Goal: Task Accomplishment & Management: Use online tool/utility

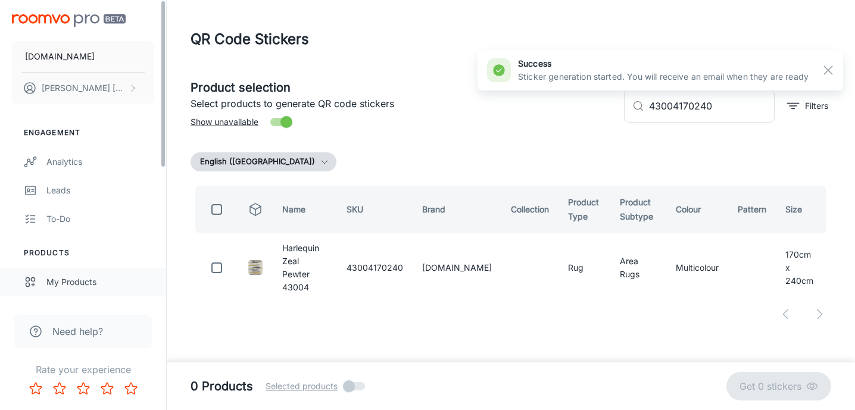
click at [82, 275] on link "My Products" at bounding box center [83, 282] width 166 height 29
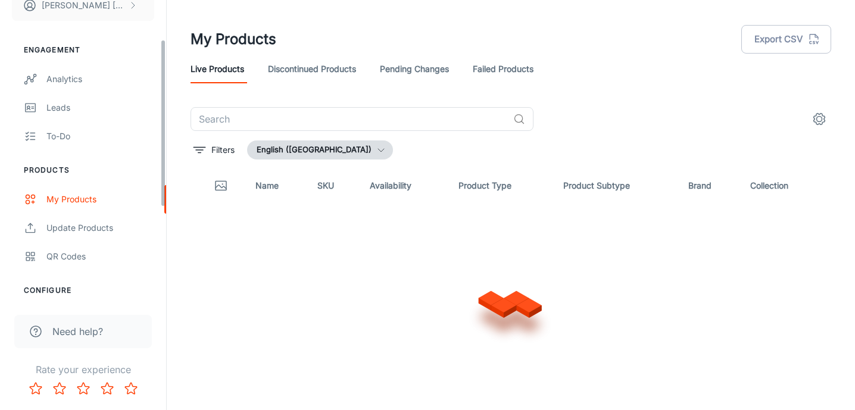
scroll to position [98, 0]
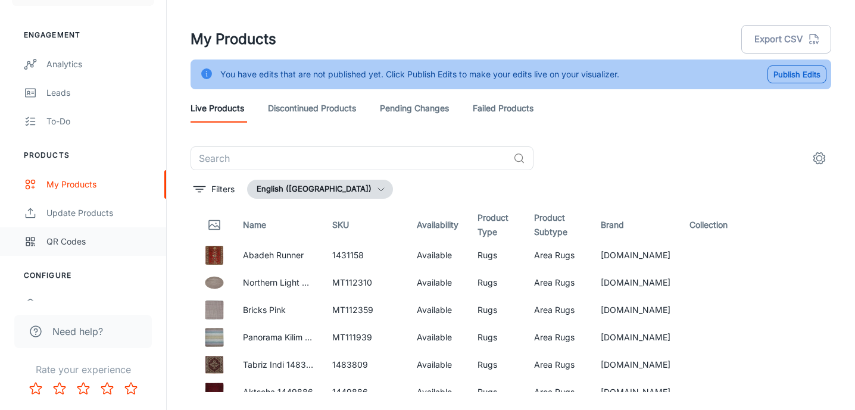
click at [75, 241] on div "QR Codes" at bounding box center [100, 241] width 108 height 13
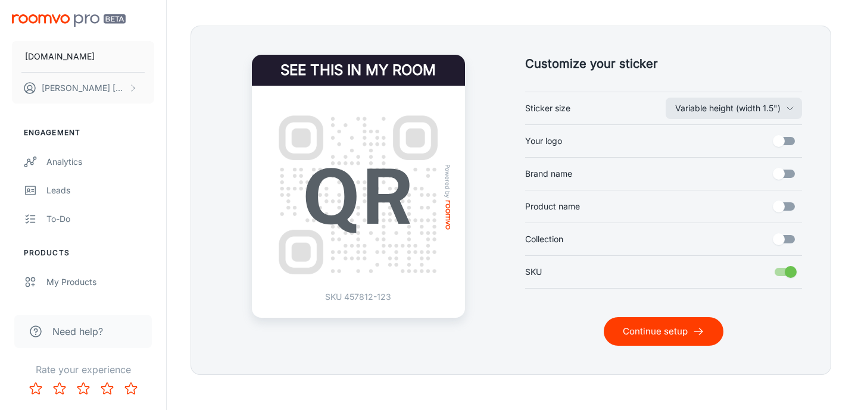
scroll to position [275, 0]
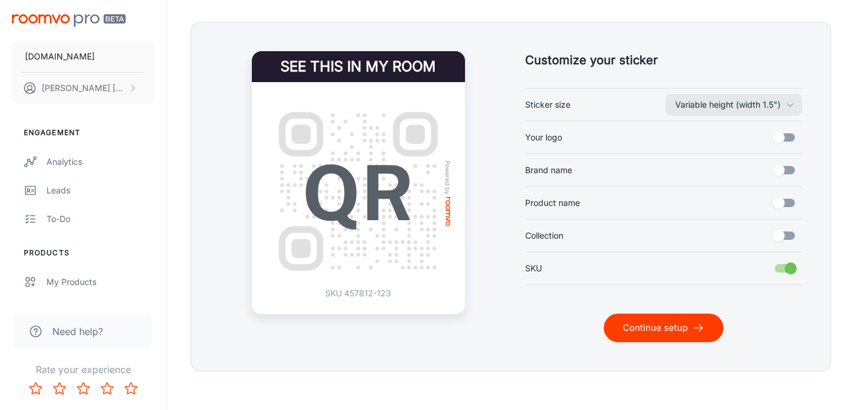
click at [624, 323] on button "Continue setup" at bounding box center [664, 328] width 120 height 29
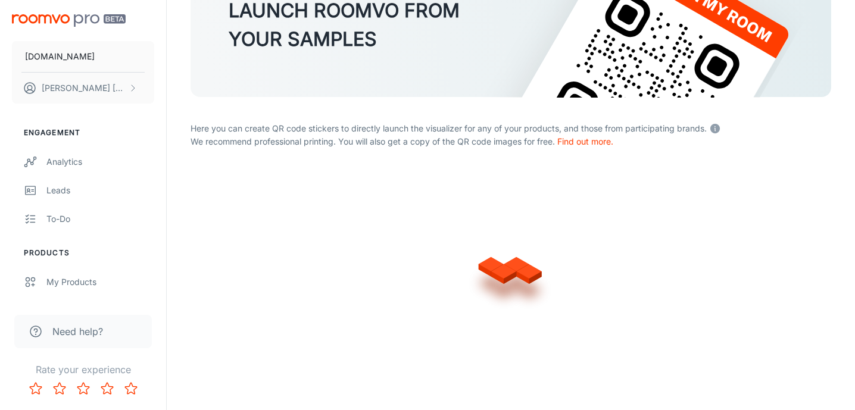
scroll to position [125, 0]
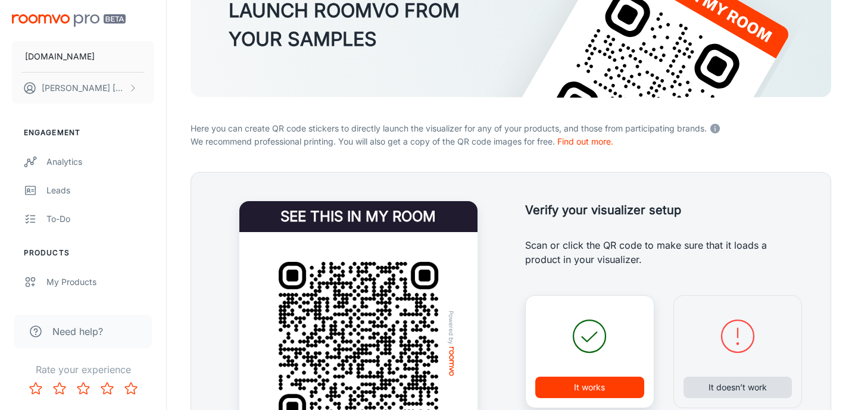
click at [727, 382] on button "It doesn’t work" at bounding box center [738, 387] width 109 height 21
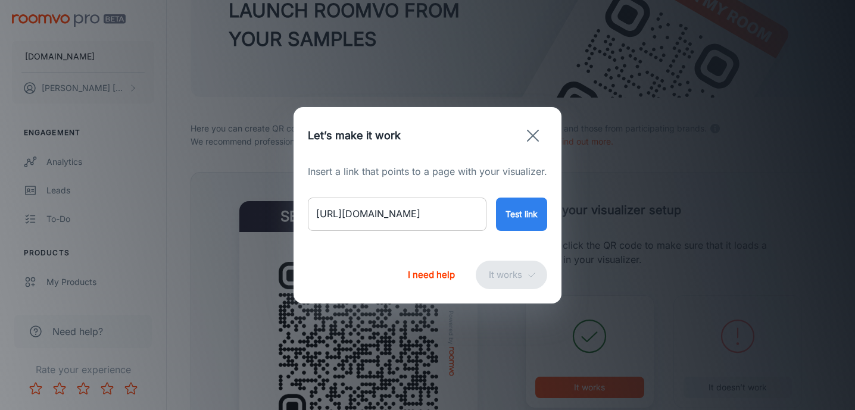
click at [422, 215] on input "[URL][DOMAIN_NAME]" at bounding box center [397, 214] width 179 height 33
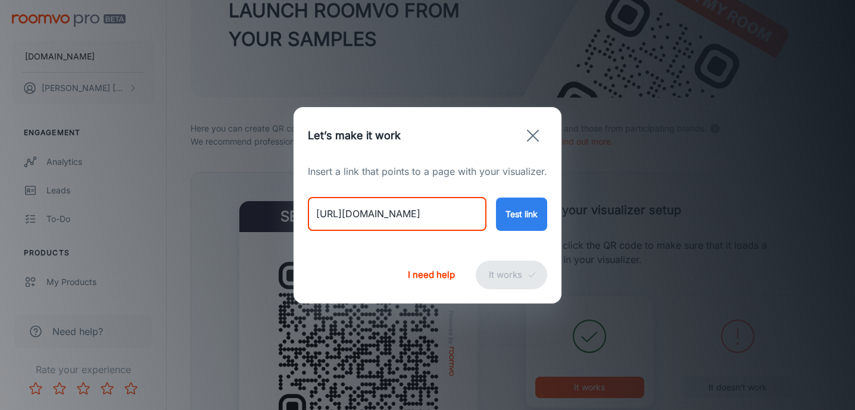
click at [422, 215] on input "[URL][DOMAIN_NAME]" at bounding box center [397, 214] width 179 height 33
paste input "[PERSON_NAME]-arabiska-geometrisk-63301-cream-140x200cm"
type input "[URL][DOMAIN_NAME][PERSON_NAME]"
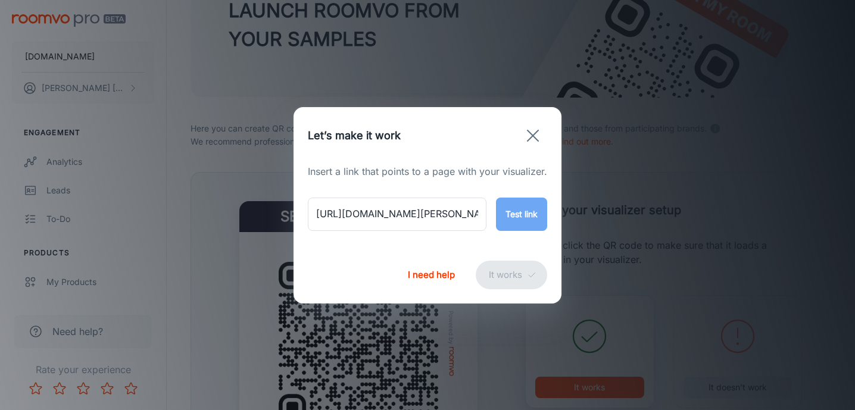
click at [525, 222] on button "Test link" at bounding box center [521, 214] width 51 height 33
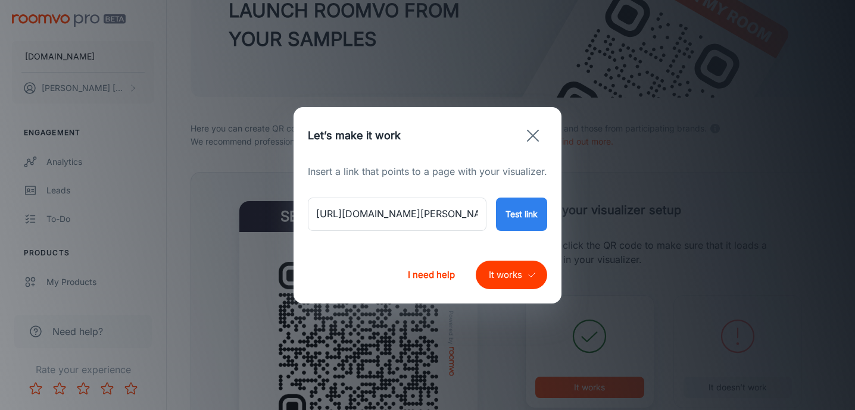
click at [503, 281] on button "It works" at bounding box center [511, 275] width 71 height 29
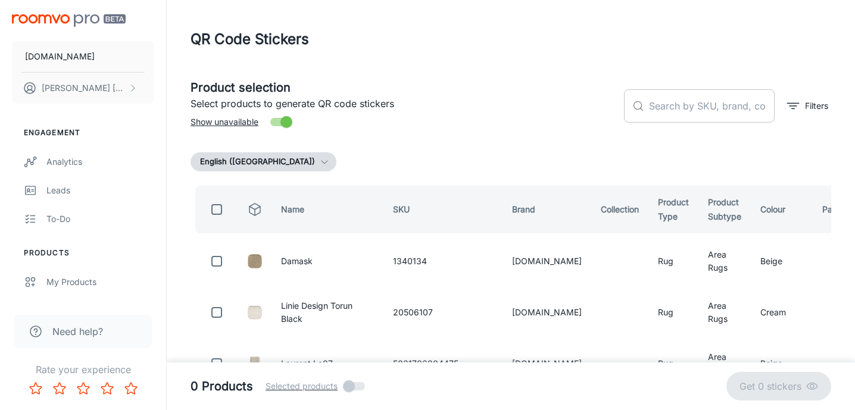
scroll to position [0, 0]
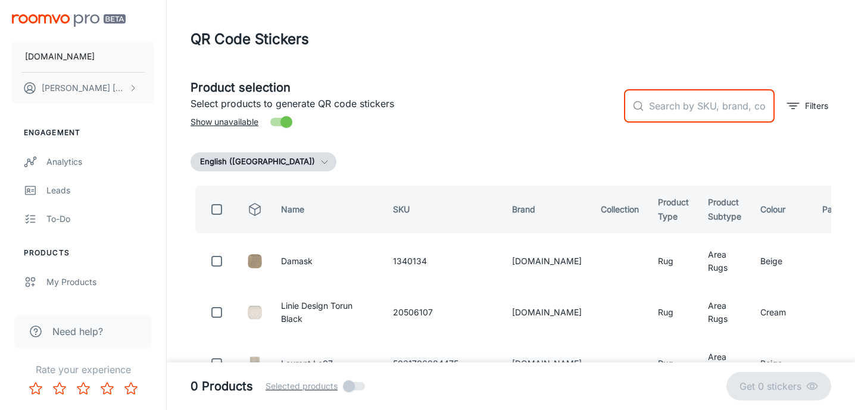
click at [678, 110] on input "text" at bounding box center [712, 105] width 126 height 33
paste input "63301140200"
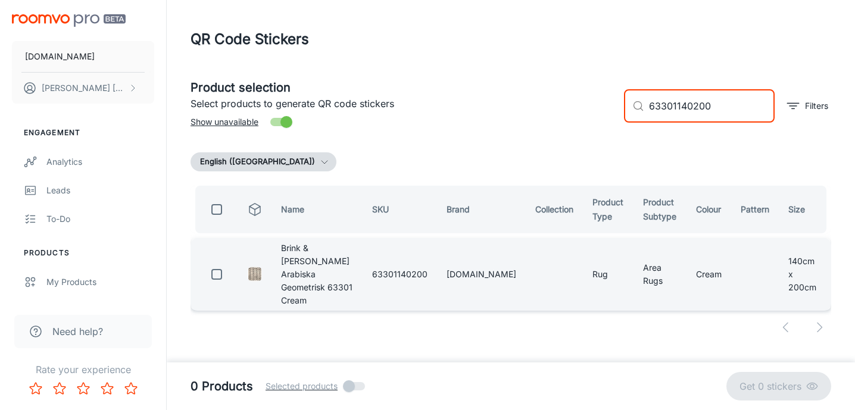
type input "63301140200"
click at [213, 263] on input "checkbox" at bounding box center [217, 275] width 24 height 24
checkbox input "true"
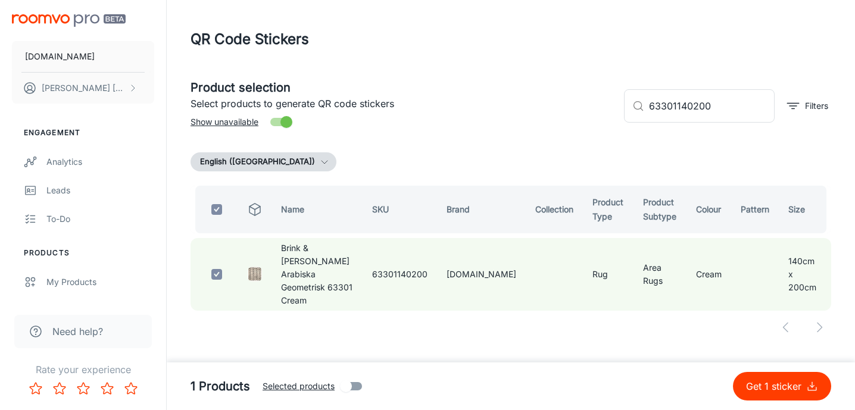
click at [760, 394] on button "Get 1 sticker" at bounding box center [782, 386] width 98 height 29
checkbox input "false"
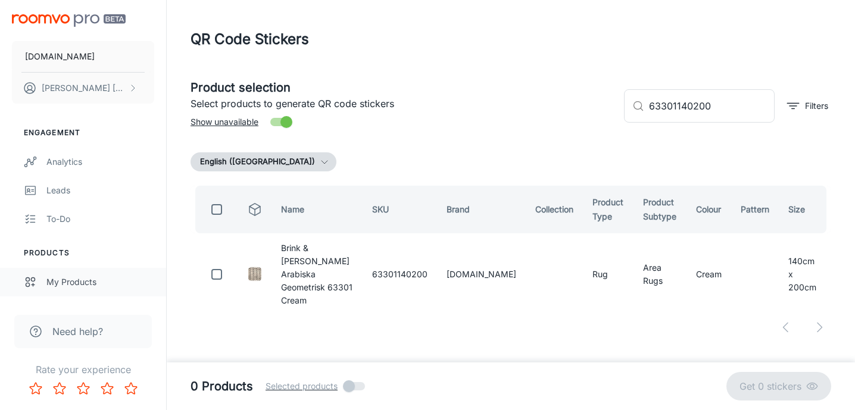
click at [67, 279] on div "My Products" at bounding box center [100, 282] width 108 height 13
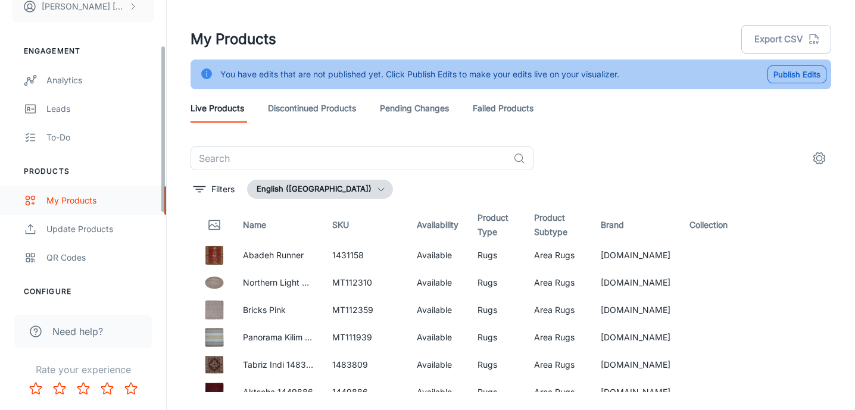
scroll to position [83, 0]
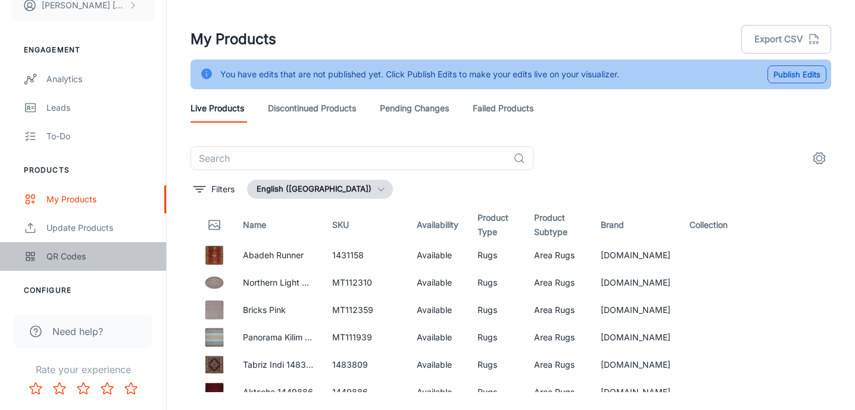
click at [70, 258] on div "QR Codes" at bounding box center [100, 256] width 108 height 13
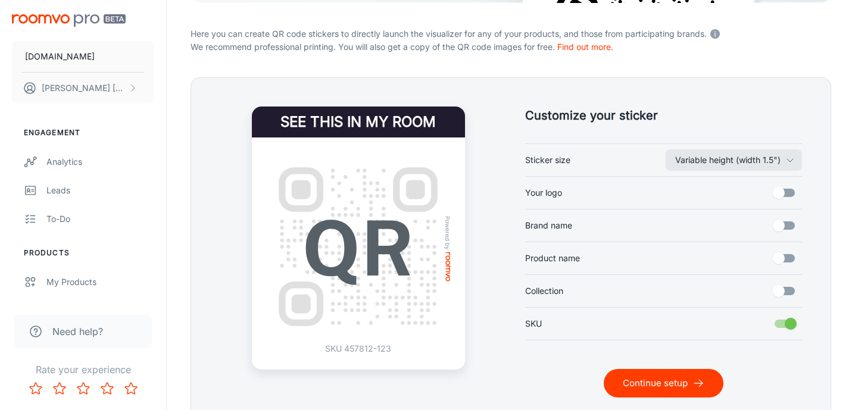
click at [665, 384] on button "Continue setup" at bounding box center [664, 383] width 120 height 29
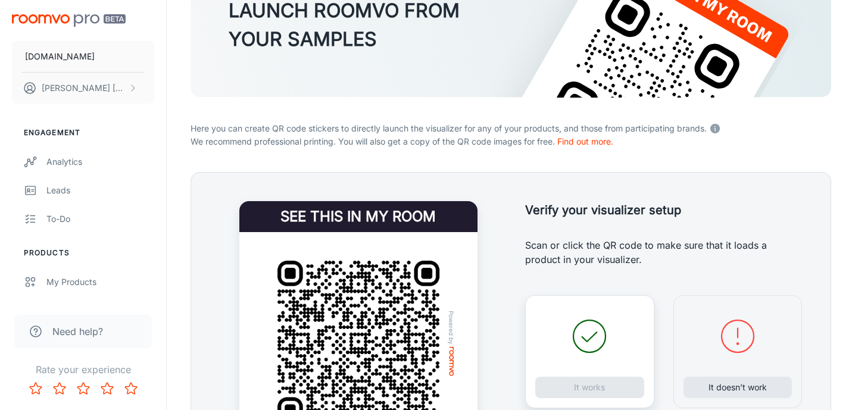
scroll to position [192, 0]
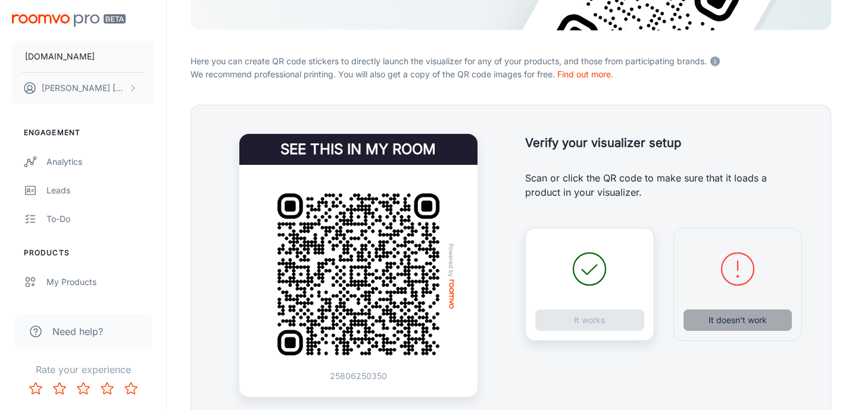
click at [736, 323] on button "It doesn’t work" at bounding box center [738, 320] width 109 height 21
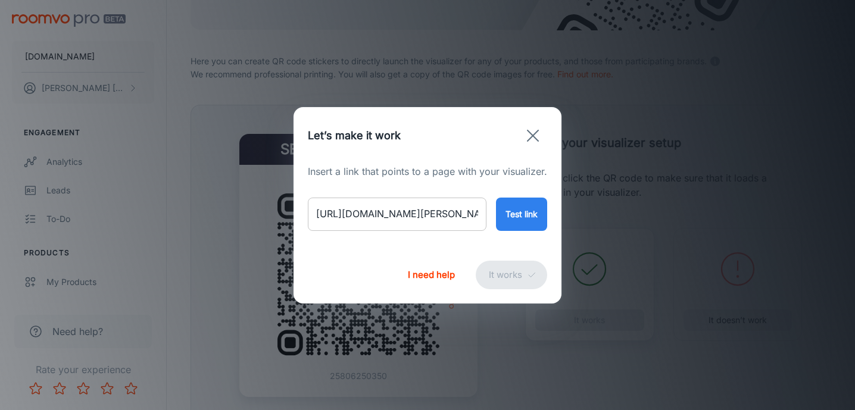
click at [390, 215] on input "[URL][DOMAIN_NAME][PERSON_NAME]" at bounding box center [397, 214] width 179 height 33
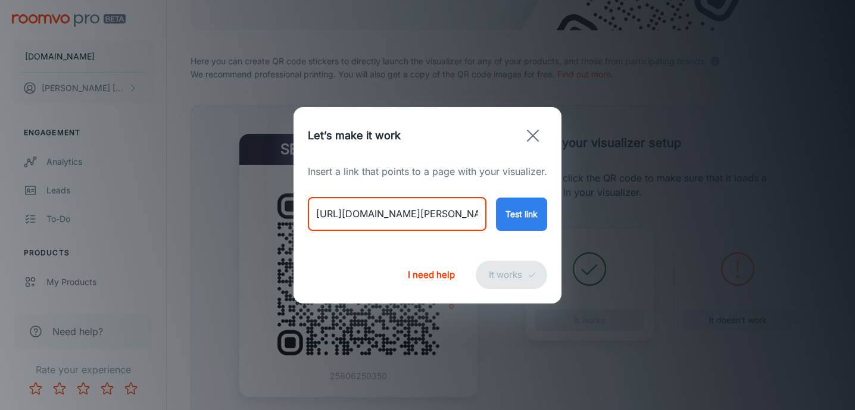
click at [390, 215] on input "[URL][DOMAIN_NAME][PERSON_NAME]" at bounding box center [397, 214] width 179 height 33
paste input "16808722"
type input "16808722"
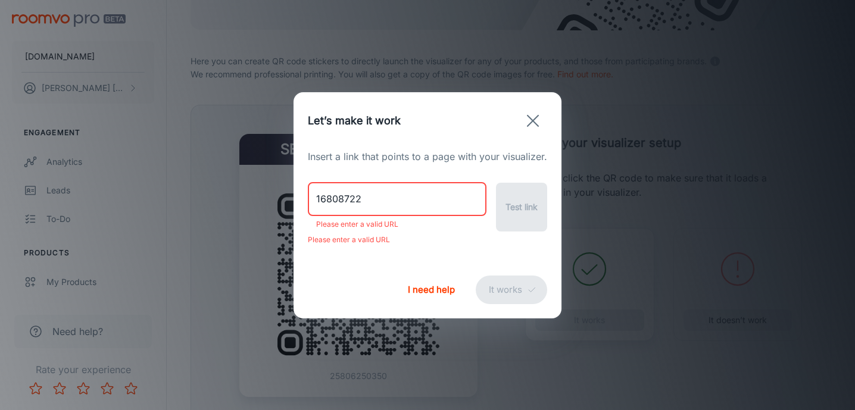
click at [349, 201] on input "16808722" at bounding box center [397, 199] width 179 height 33
paste input "[URL][DOMAIN_NAME][PERSON_NAME]"
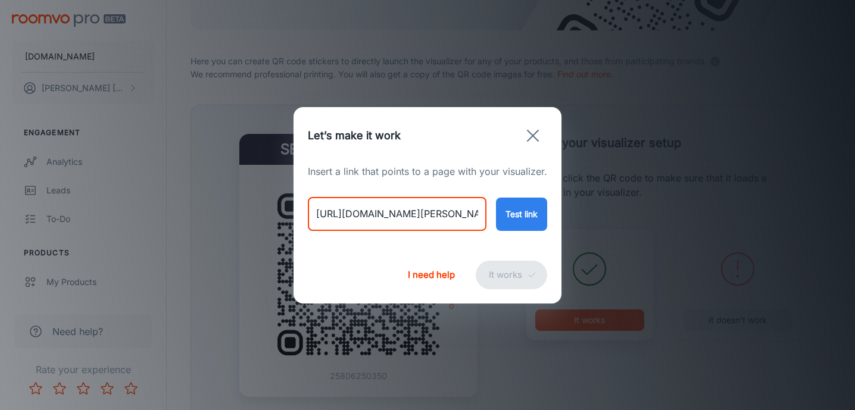
type input "[URL][DOMAIN_NAME][PERSON_NAME]"
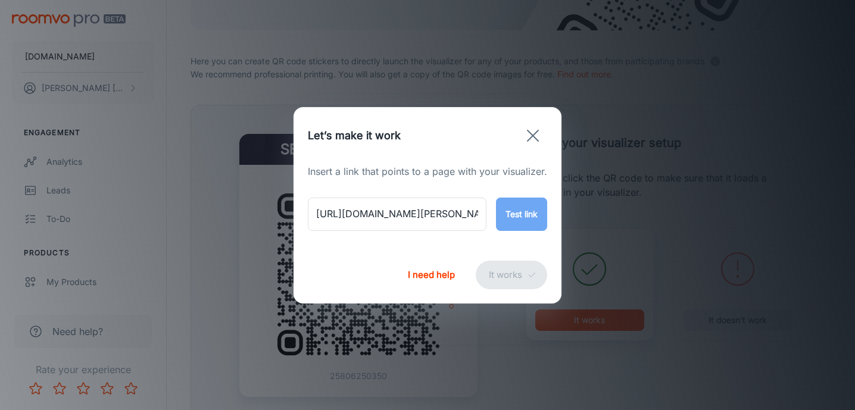
click at [523, 210] on button "Test link" at bounding box center [521, 214] width 51 height 33
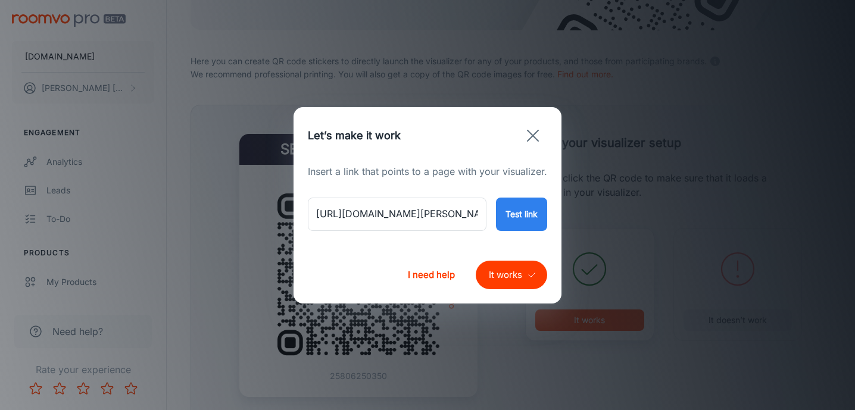
click at [502, 269] on button "It works" at bounding box center [511, 275] width 71 height 29
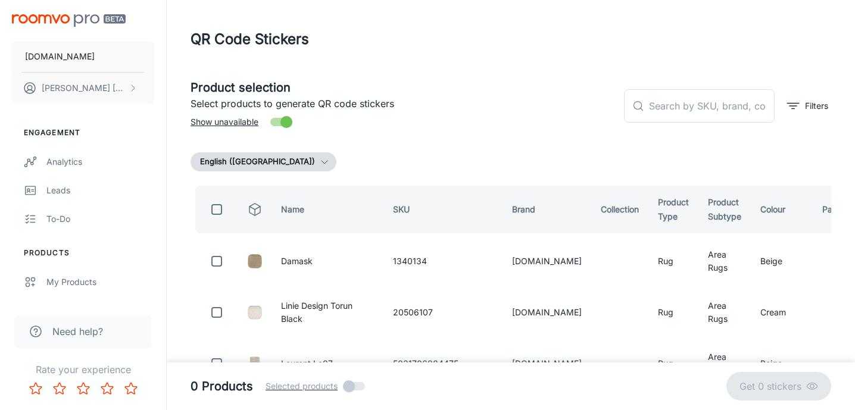
scroll to position [0, 0]
click at [671, 107] on input "text" at bounding box center [712, 105] width 126 height 33
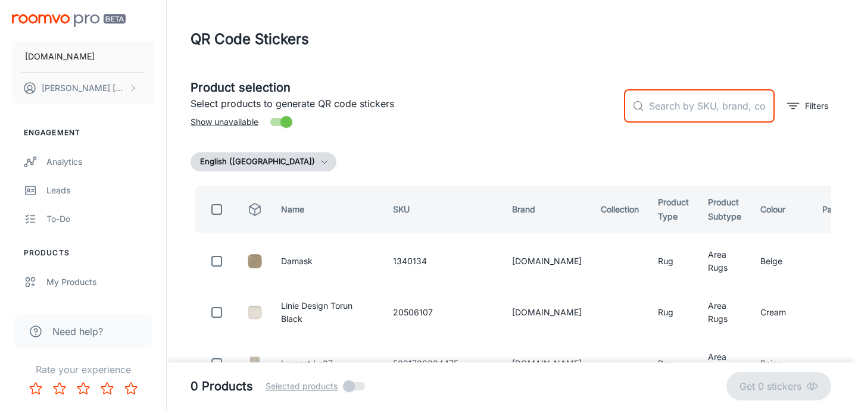
paste input "79804170240"
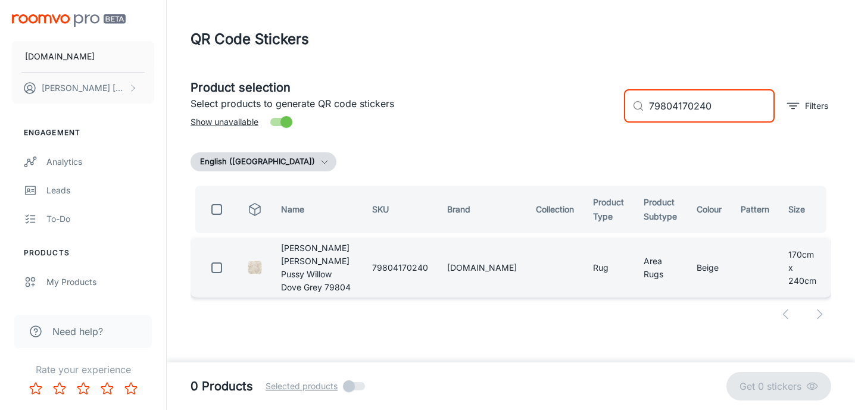
type input "79804170240"
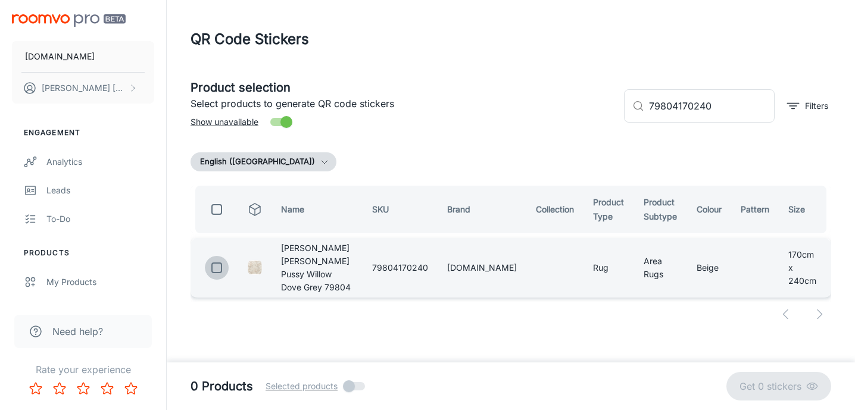
click at [214, 261] on input "checkbox" at bounding box center [217, 268] width 24 height 24
checkbox input "true"
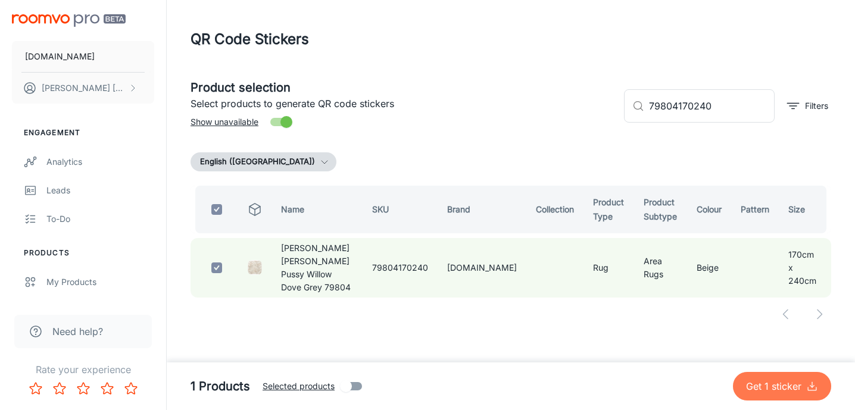
click at [763, 387] on p "Get 1 sticker" at bounding box center [776, 386] width 60 height 14
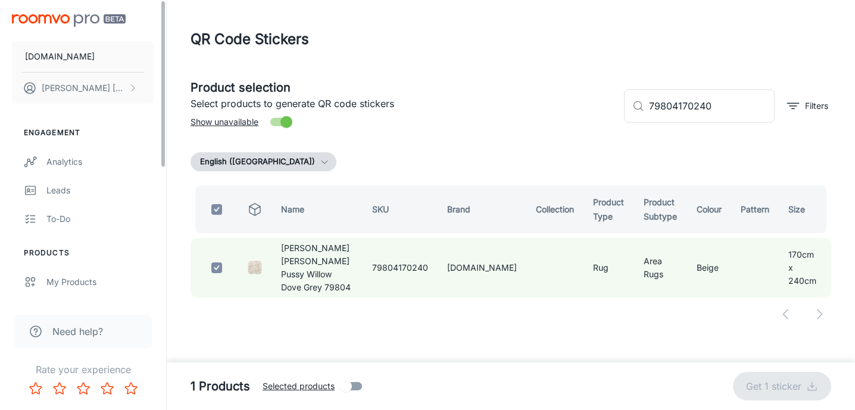
checkbox input "false"
